Goal: Information Seeking & Learning: Learn about a topic

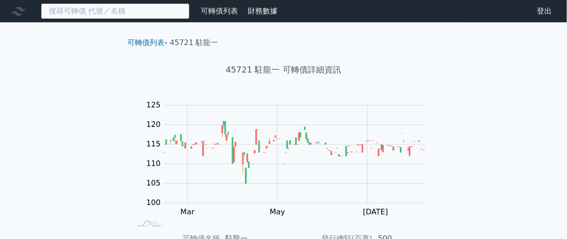
drag, startPoint x: 127, startPoint y: 14, endPoint x: 121, endPoint y: 11, distance: 6.5
click at [127, 14] on input at bounding box center [115, 11] width 149 height 16
paste input "3689"
type input "3689"
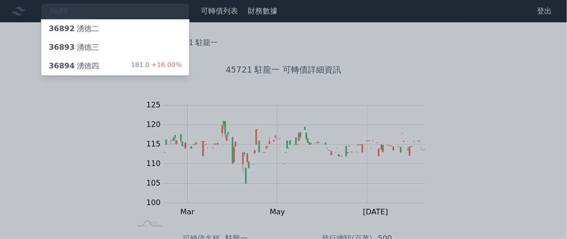
click at [116, 60] on div "36894 湧德四 181.0 +16.00%" at bounding box center [115, 66] width 148 height 19
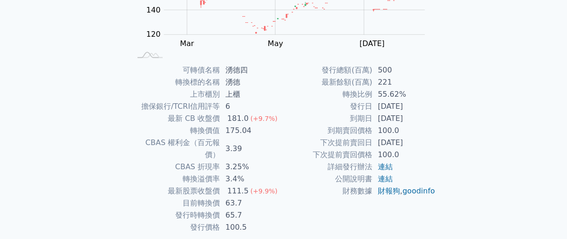
scroll to position [191, 0]
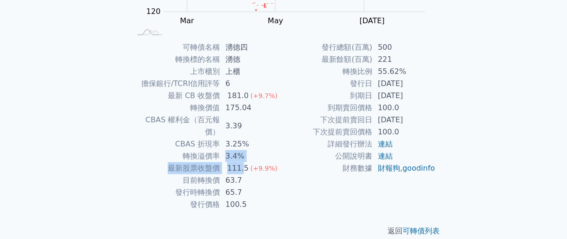
drag, startPoint x: 223, startPoint y: 147, endPoint x: 243, endPoint y: 152, distance: 21.0
click at [243, 152] on tbody "可轉債名稱 湧德四 轉換標的名稱 湧德 上市櫃別 上櫃 擔保銀行/TCRI信用評等 6 最新 CB 收盤價 181.0 (+9.7%) 轉換價值 175.04…" at bounding box center [207, 125] width 152 height 169
click at [231, 174] on td "63.7" at bounding box center [252, 180] width 64 height 12
click at [93, 58] on div "可轉債列表 財務數據 可轉債列表 財務數據 登出 登出 可轉債列表 › 36894 湧德四 36894 湧德四 可轉債詳細資訊 Zoom Out 120 10…" at bounding box center [283, 30] width 567 height 442
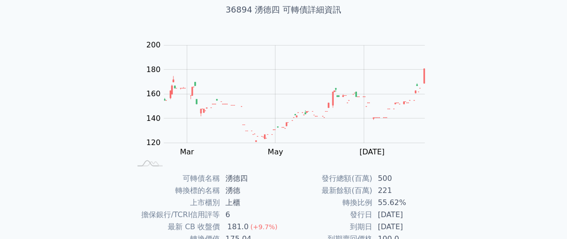
scroll to position [0, 0]
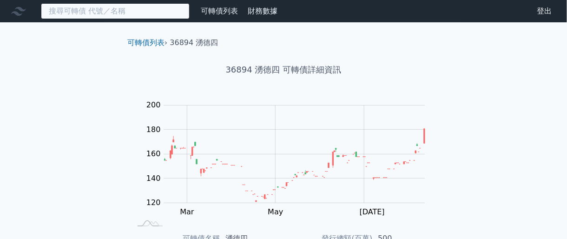
click at [129, 12] on input at bounding box center [115, 11] width 149 height 16
paste input "1815"
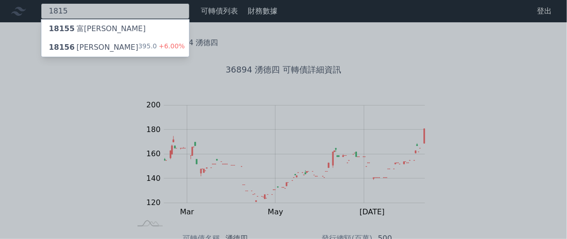
type input "1815"
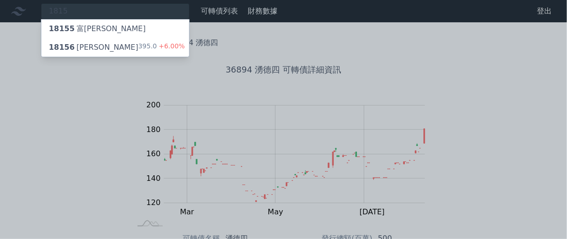
click at [124, 47] on div "18156 富喬六 395.0 +6.00%" at bounding box center [115, 47] width 148 height 19
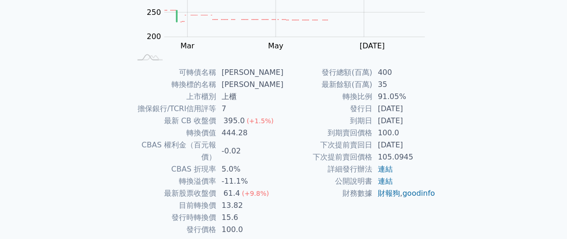
scroll to position [191, 0]
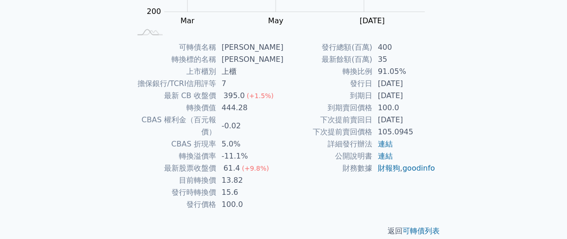
click at [70, 71] on div "可轉債列表 財務數據 可轉債列表 財務數據 登出 登出 可轉債列表 › 18156 [PERSON_NAME] 18156 富喬六 可轉債詳細資訊 Zoom …" at bounding box center [283, 30] width 567 height 442
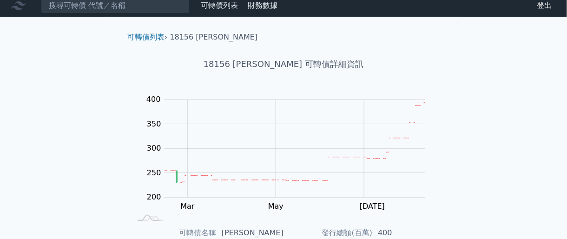
scroll to position [0, 0]
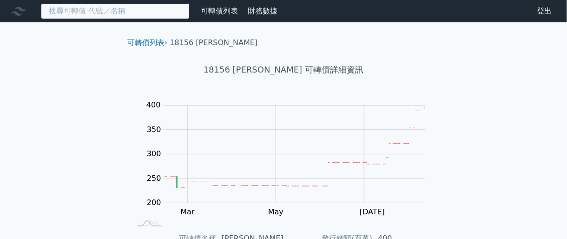
click at [132, 8] on input at bounding box center [115, 11] width 149 height 16
paste input "8996"
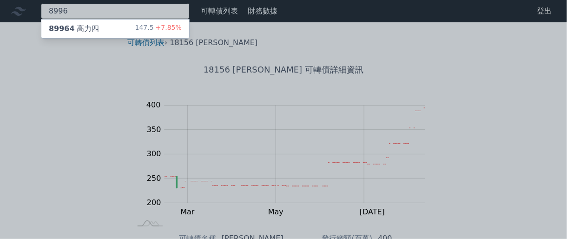
type input "8996"
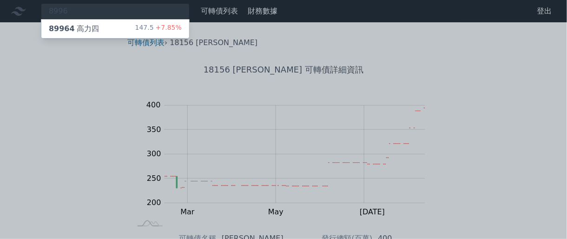
click at [113, 27] on div "89964 高力四 147.5 +7.85%" at bounding box center [115, 29] width 148 height 19
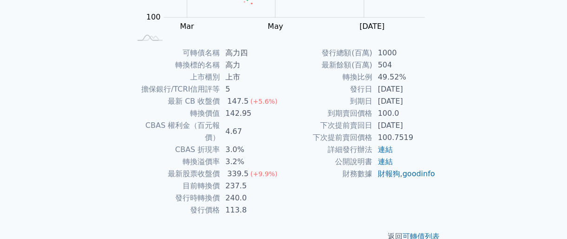
scroll to position [191, 0]
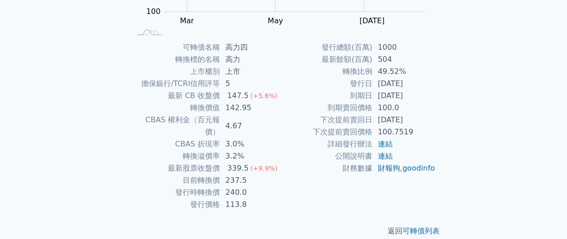
click at [157, 112] on td "轉換價值" at bounding box center [175, 108] width 89 height 12
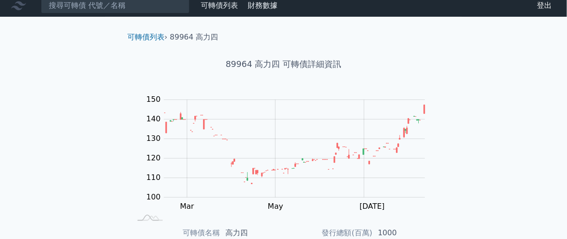
scroll to position [0, 0]
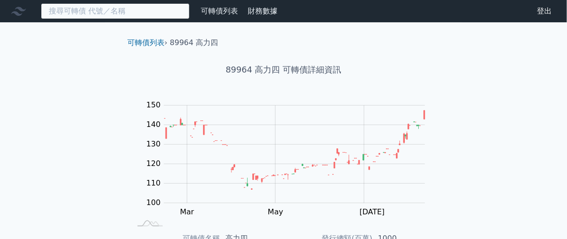
click at [111, 12] on input at bounding box center [115, 11] width 149 height 16
paste input "8092"
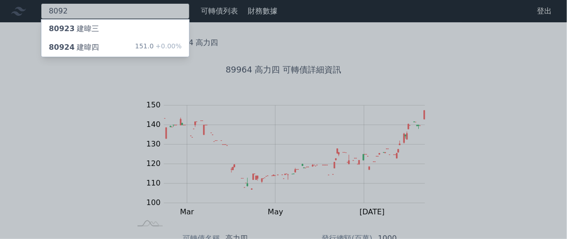
type input "8092"
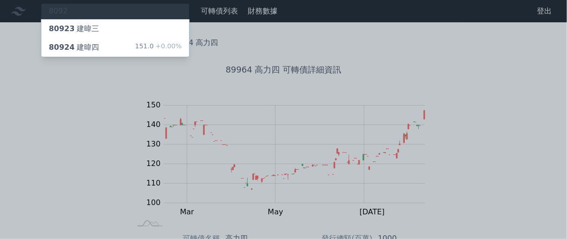
click at [103, 48] on div "80924 [PERSON_NAME]四 151.0 +0.00%" at bounding box center [115, 47] width 148 height 19
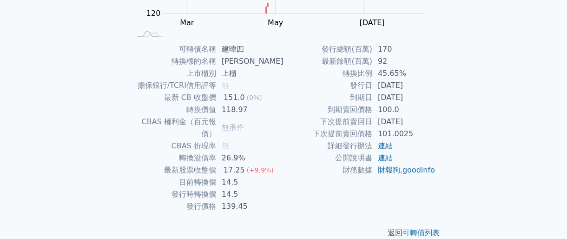
scroll to position [191, 0]
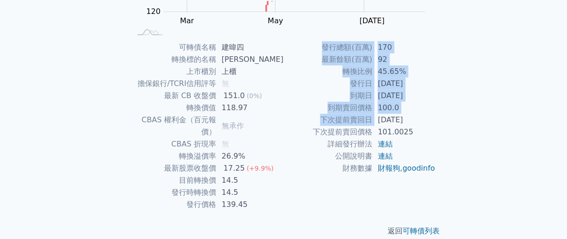
drag, startPoint x: 379, startPoint y: 118, endPoint x: 439, endPoint y: 118, distance: 59.9
click at [439, 118] on div "可轉債名稱 建暐四 轉換標的名稱 建暐 上市櫃別 上櫃 擔保銀行/TCRI信用評等 無 最新 CB 收盤價 151.0 (0%) 轉換價值 118.97 CB…" at bounding box center [283, 125] width 327 height 169
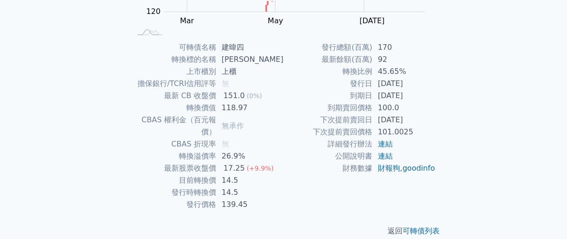
click at [265, 164] on span "(+9.9%)" at bounding box center [260, 167] width 27 height 7
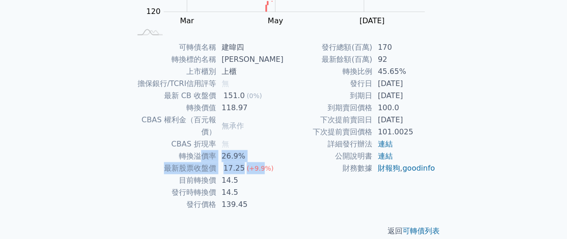
drag, startPoint x: 208, startPoint y: 143, endPoint x: 276, endPoint y: 171, distance: 73.7
click at [268, 162] on tbody "可轉債名稱 建暐四 轉換標的名稱 建暐 上市櫃別 上櫃 擔保銀行/TCRI信用評等 無 最新 CB 收盤價 151.0 (0%) 轉換價值 118.97 CB…" at bounding box center [207, 125] width 152 height 169
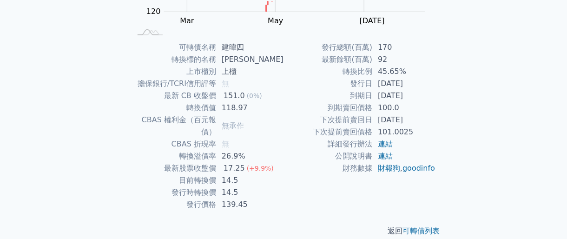
click at [294, 225] on p "返回 可轉債列表" at bounding box center [283, 230] width 327 height 11
click at [149, 138] on td "CBAS 折現率" at bounding box center [173, 144] width 85 height 12
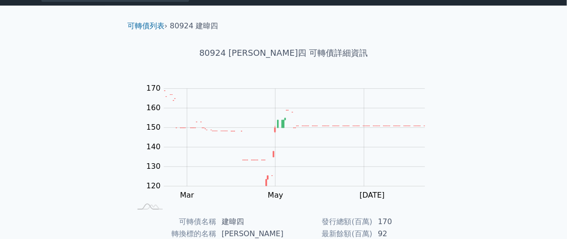
scroll to position [0, 0]
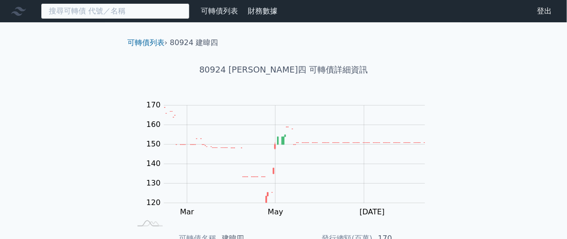
click at [104, 13] on input at bounding box center [115, 11] width 149 height 16
paste input "5225"
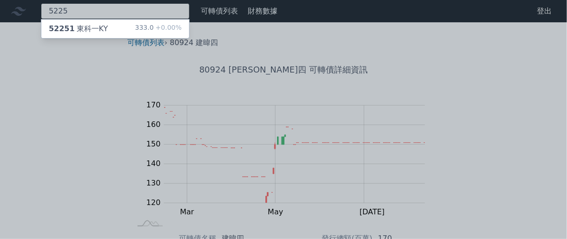
type input "5225"
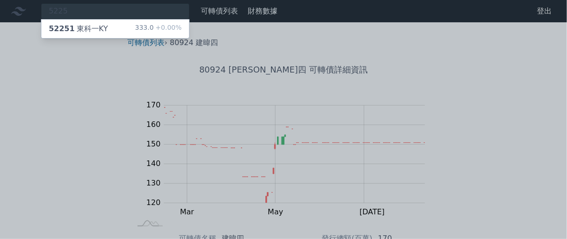
click at [105, 27] on div "52251 東科一KY 333.0 +0.00%" at bounding box center [115, 29] width 148 height 19
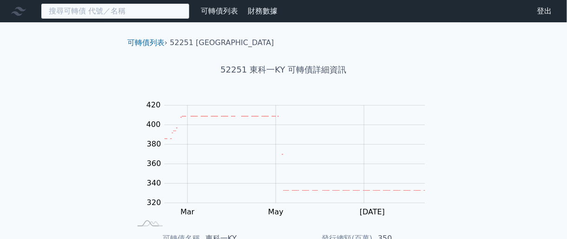
click at [102, 13] on input at bounding box center [115, 11] width 149 height 16
paste input "6477"
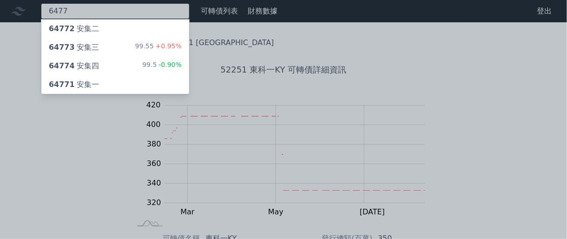
type input "6477"
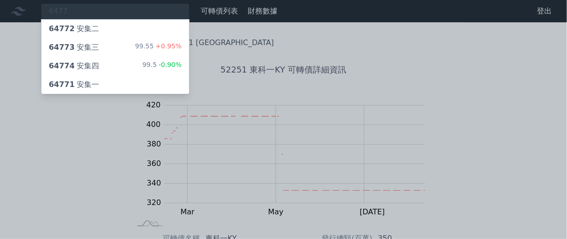
click at [97, 49] on div "64773 安集三 99.55 +0.95%" at bounding box center [115, 47] width 148 height 19
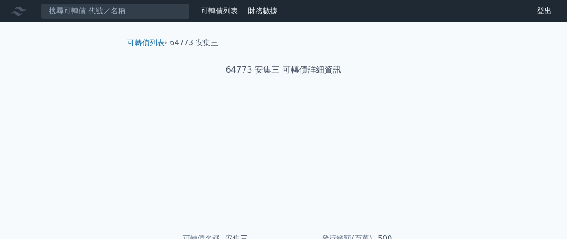
scroll to position [174, 0]
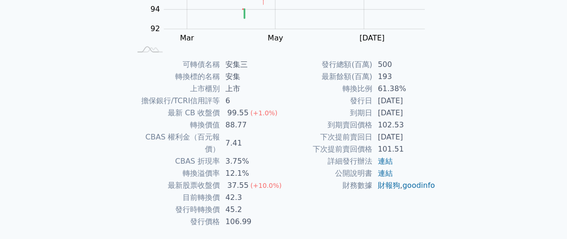
click at [166, 179] on td "最新股票收盤價" at bounding box center [175, 185] width 89 height 12
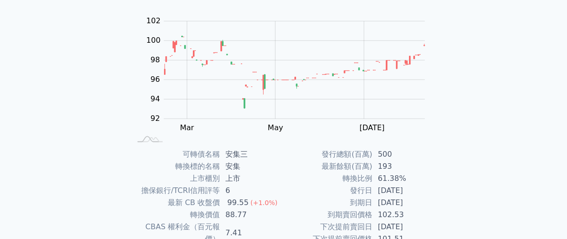
scroll to position [0, 0]
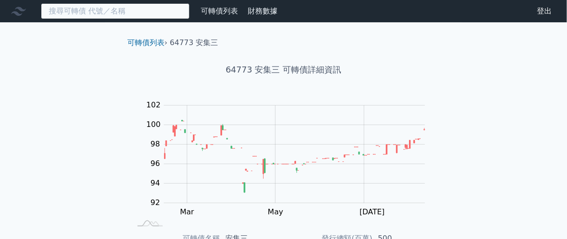
click at [116, 10] on input at bounding box center [115, 11] width 149 height 16
paste input "3362"
type input "3362"
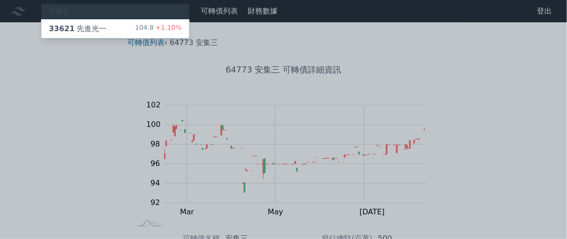
click at [121, 22] on div "33621 先進光一 104.8 +1.10%" at bounding box center [115, 29] width 148 height 19
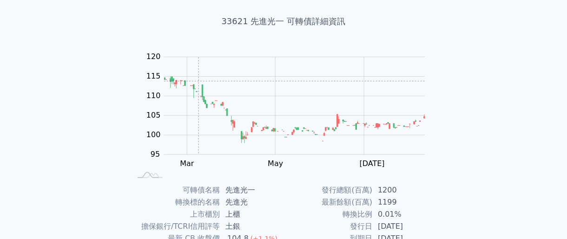
scroll to position [174, 0]
